Goal: Information Seeking & Learning: Learn about a topic

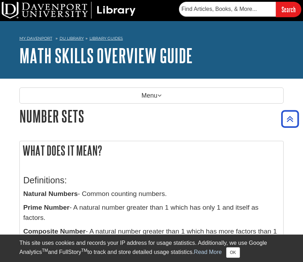
scroll to position [171, 0]
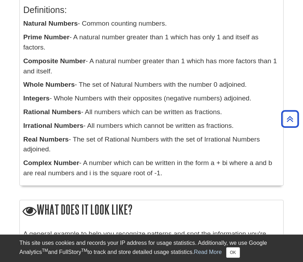
click at [290, 120] on icon "Back to Top" at bounding box center [289, 119] width 23 height 23
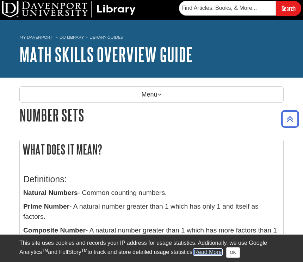
scroll to position [0, 0]
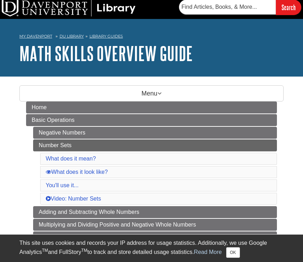
click at [57, 156] on link "What does it mean?" at bounding box center [71, 159] width 50 height 6
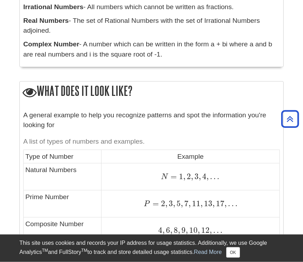
scroll to position [802, 0]
click at [229, 258] on button "OK" at bounding box center [233, 253] width 14 height 11
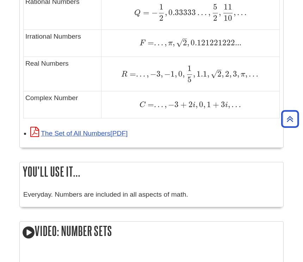
scroll to position [1106, 0]
click at [31, 128] on icon "Link opens in new window" at bounding box center [34, 132] width 9 height 10
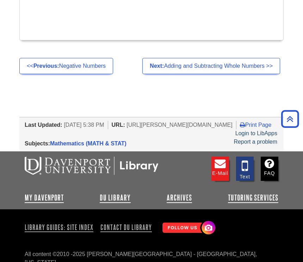
scroll to position [1434, 0]
click at [106, 142] on link "Mathematics (MATH & STAT)" at bounding box center [88, 144] width 76 height 6
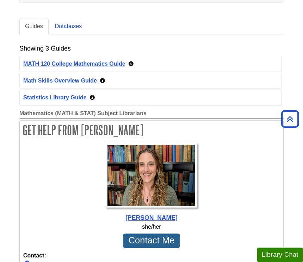
scroll to position [128, 0]
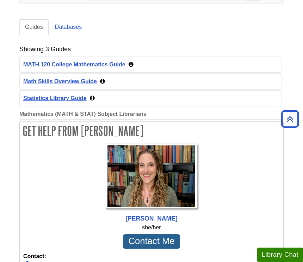
click at [61, 66] on link "MATH 120 College Mathematics Guide" at bounding box center [74, 65] width 102 height 6
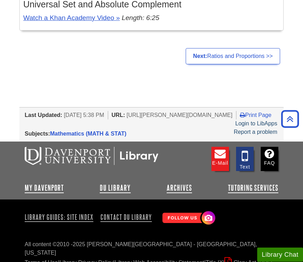
scroll to position [346, 0]
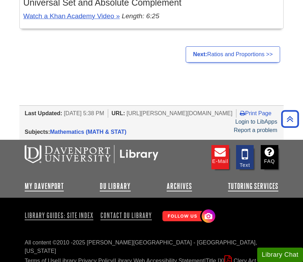
click at [240, 116] on link "Print Page" at bounding box center [256, 113] width 32 height 6
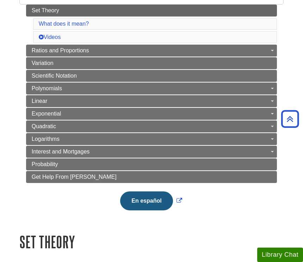
scroll to position [100, 0]
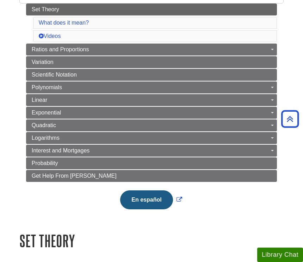
click at [42, 65] on span "Variation" at bounding box center [43, 62] width 22 height 6
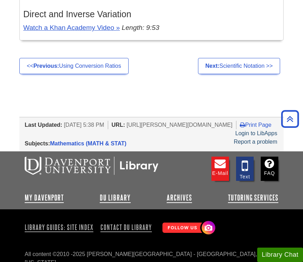
scroll to position [167, 0]
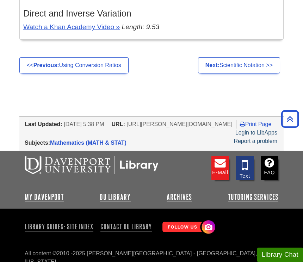
click at [169, 198] on link "Archives" at bounding box center [178, 197] width 25 height 8
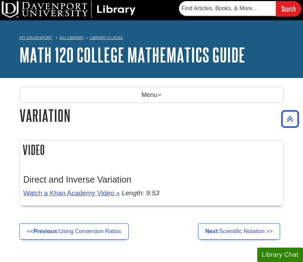
scroll to position [0, 0]
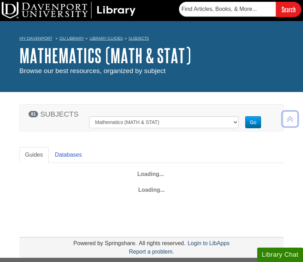
scroll to position [126, 0]
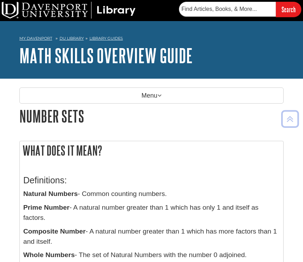
scroll to position [141, 0]
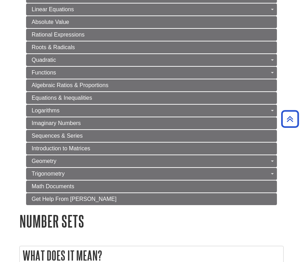
scroll to position [408, 0]
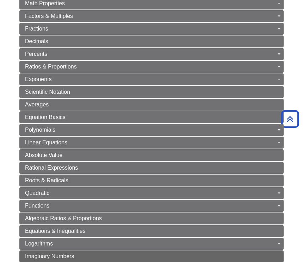
scroll to position [128, 0]
click at [62, 253] on link "Imaginary Numbers" at bounding box center [151, 257] width 264 height 12
click at [61, 251] on link "Imaginary Numbers" at bounding box center [151, 257] width 264 height 12
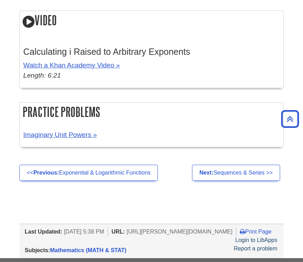
scroll to position [707, 0]
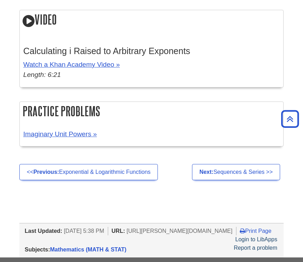
click at [271, 171] on link "Next: Sequences & Series >>" at bounding box center [236, 173] width 88 height 16
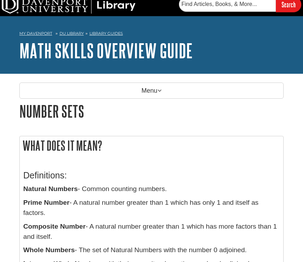
scroll to position [5, 0]
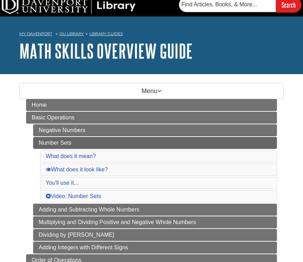
click at [59, 116] on span "Basic Operations" at bounding box center [53, 118] width 43 height 6
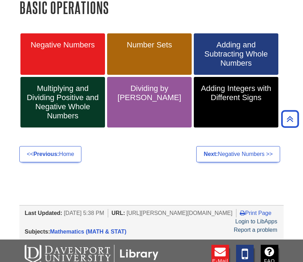
scroll to position [109, 0]
click at [162, 53] on link "Number Sets" at bounding box center [149, 54] width 84 height 42
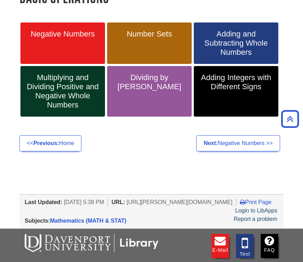
click at [27, 73] on span "Multiplying and Dividing Positive and Negative Whole Numbers" at bounding box center [63, 91] width 74 height 37
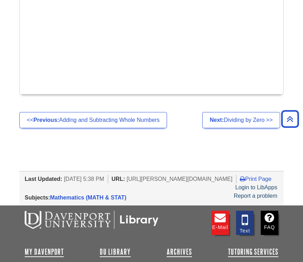
scroll to position [718, 0]
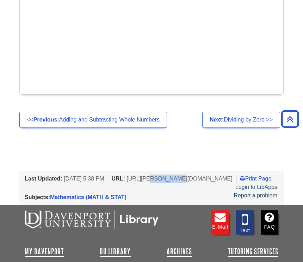
click at [182, 194] on div "Report a problem Subjects: Mathematics (MATH & STAT) Tags: math , math_overview…" at bounding box center [151, 198] width 264 height 12
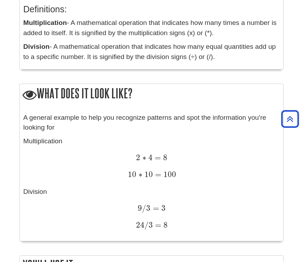
scroll to position [189, 0]
